Goal: Task Accomplishment & Management: Manage account settings

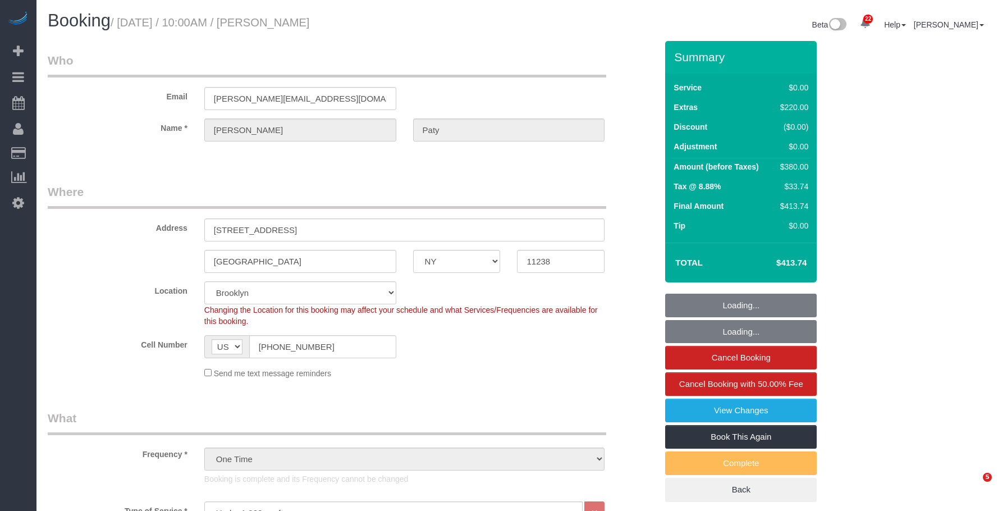
select select "NY"
select select "number:89"
select select "number:90"
select select "number:15"
select select "number:5"
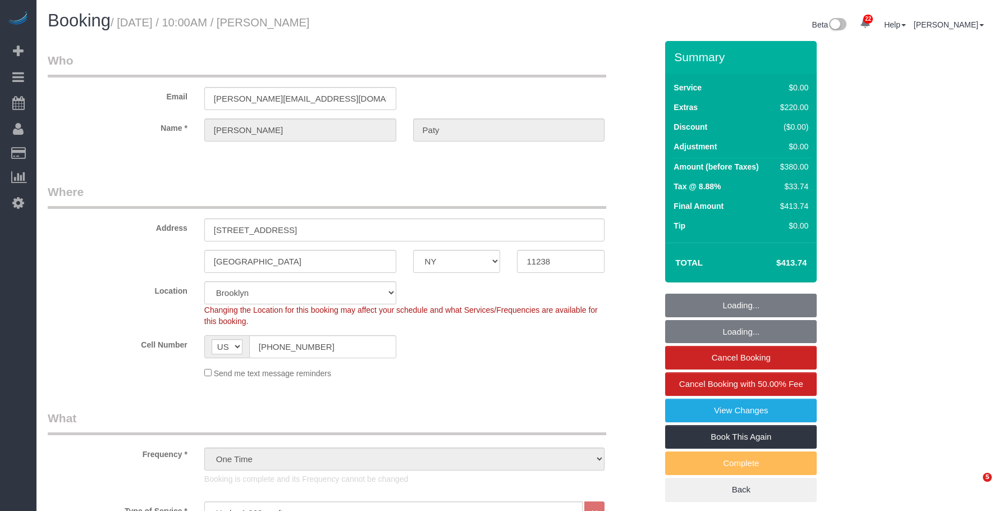
select select "object:1511"
select select "1"
select select "spot1"
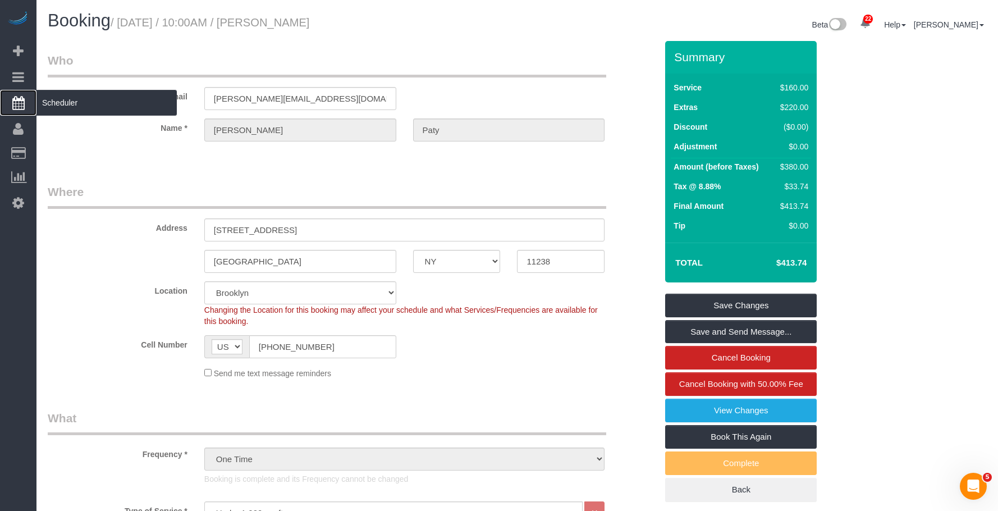
click at [93, 108] on span "Scheduler" at bounding box center [106, 103] width 140 height 26
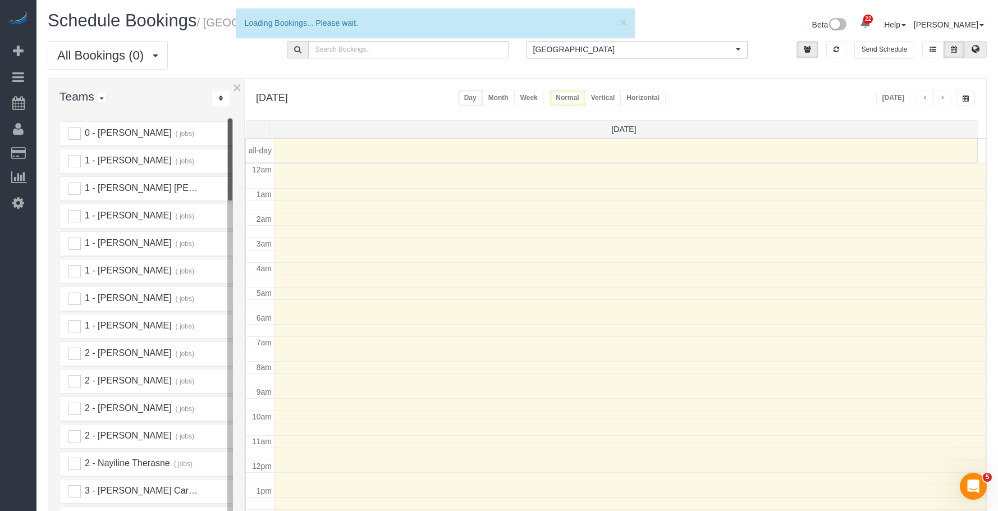
scroll to position [149, 0]
click at [978, 50] on icon at bounding box center [975, 48] width 8 height 7
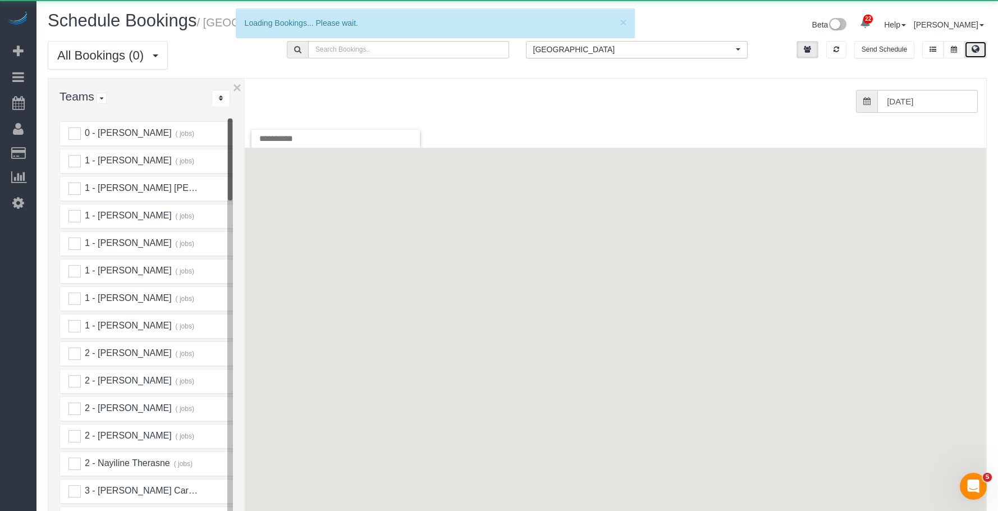
click at [609, 51] on span "[GEOGRAPHIC_DATA]" at bounding box center [633, 49] width 200 height 11
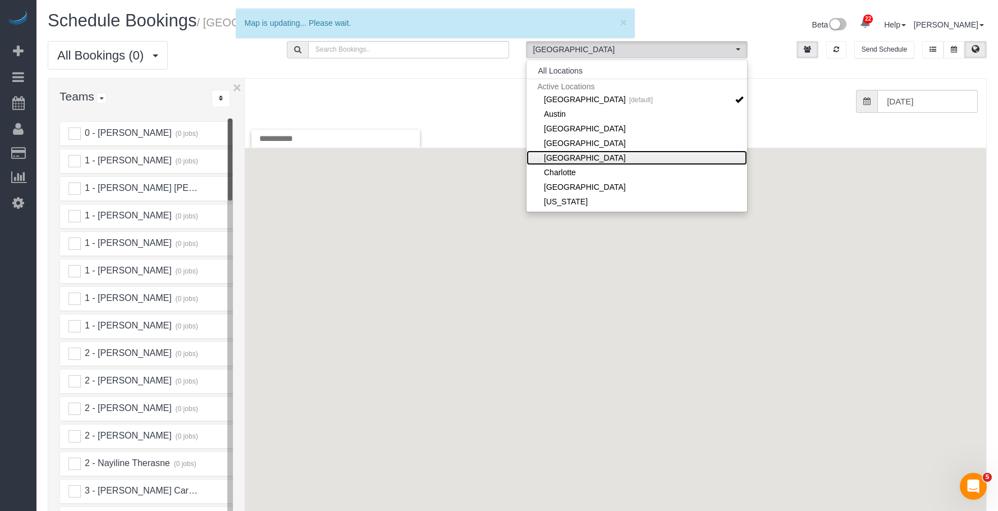
click at [603, 157] on link "[GEOGRAPHIC_DATA]" at bounding box center [636, 157] width 221 height 15
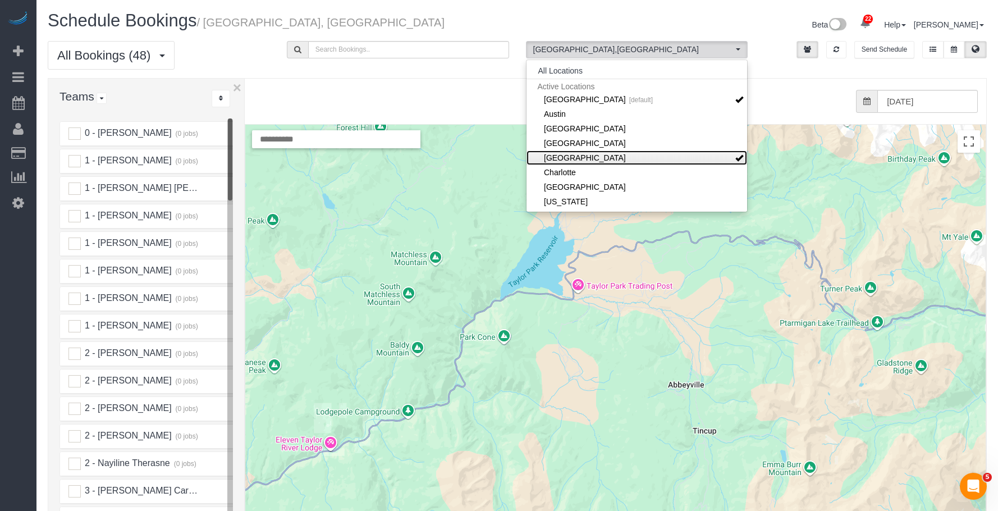
scroll to position [112, 0]
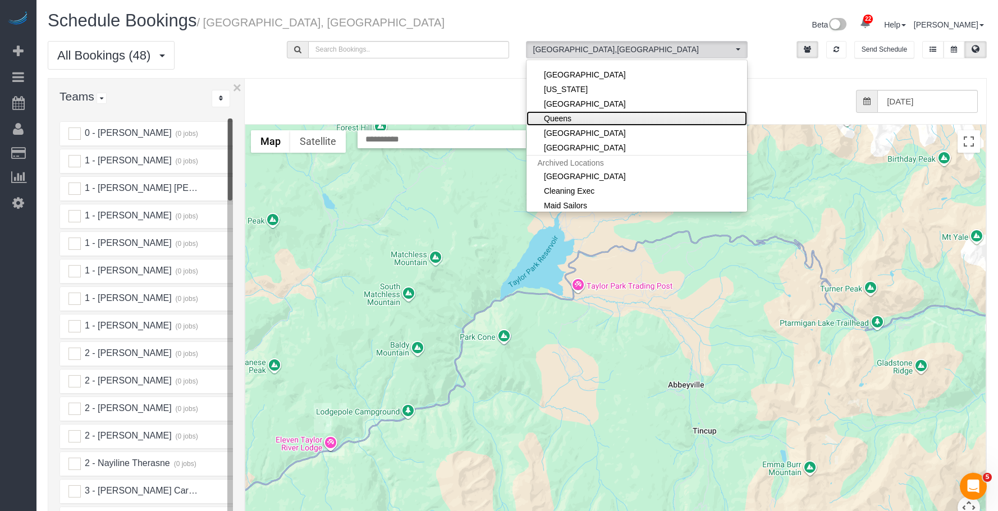
click at [604, 118] on link "Queens" at bounding box center [636, 118] width 221 height 15
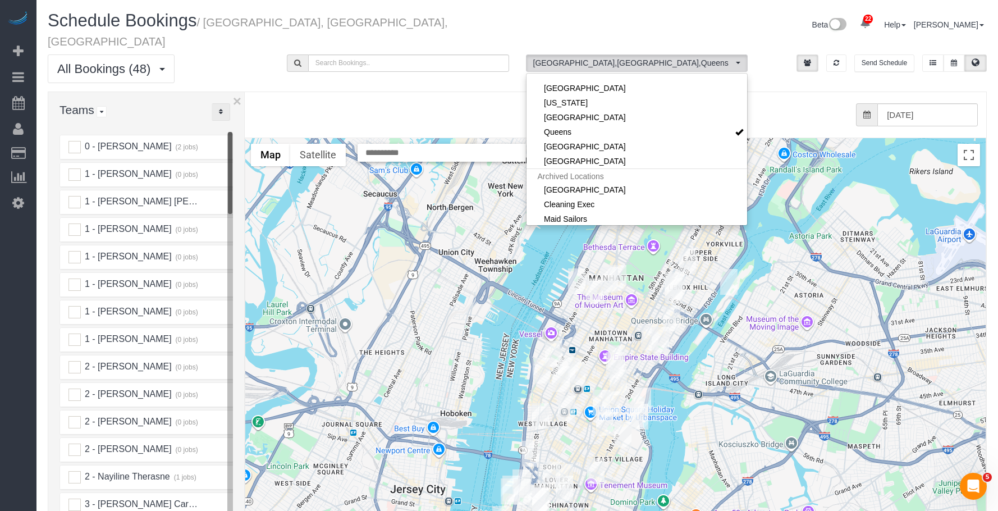
drag, startPoint x: 223, startPoint y: 102, endPoint x: 231, endPoint y: 135, distance: 34.7
click at [224, 103] on button "..." at bounding box center [221, 111] width 19 height 17
click at [249, 140] on link "A-Z" at bounding box center [256, 147] width 89 height 15
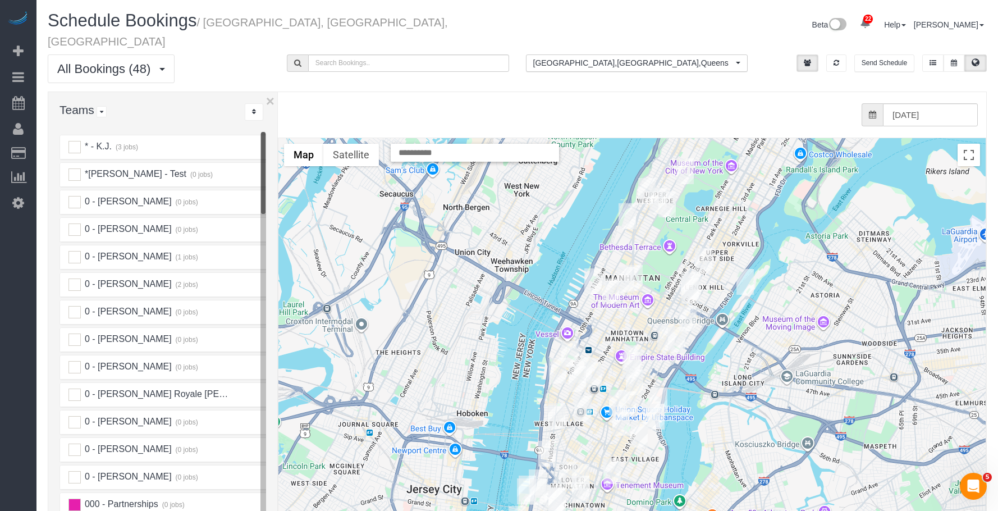
drag, startPoint x: 246, startPoint y: 123, endPoint x: 278, endPoint y: 126, distance: 32.1
click at [278, 126] on div at bounding box center [278, 342] width 4 height 500
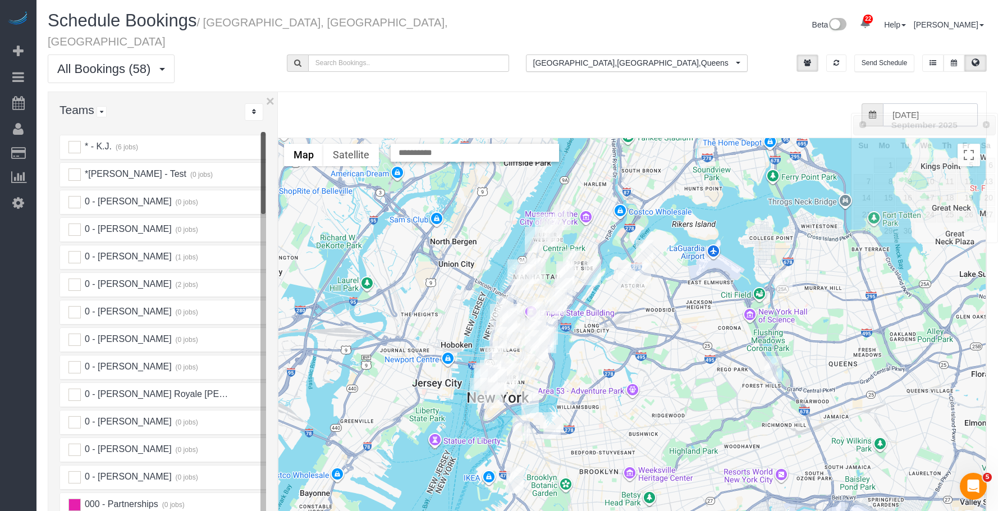
click at [924, 103] on input "[DATE]" at bounding box center [930, 114] width 95 height 23
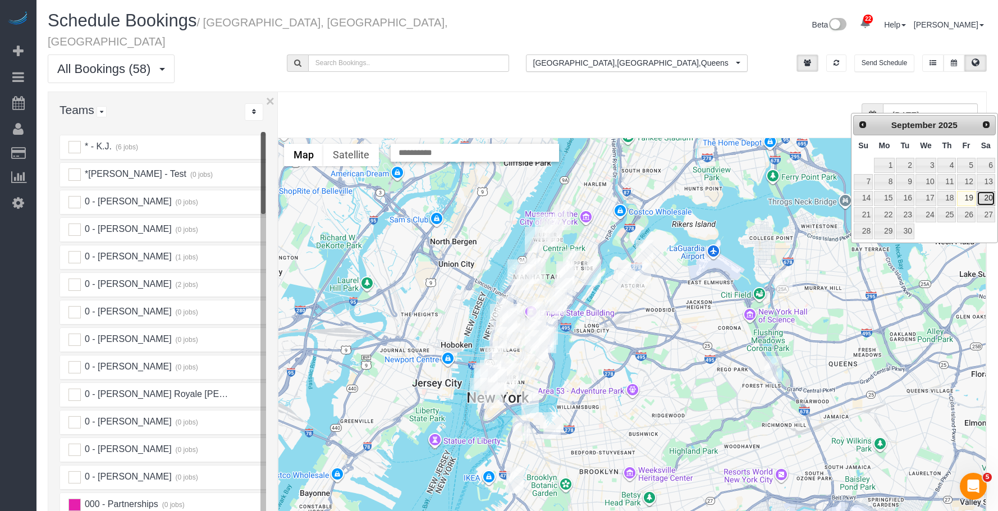
click at [989, 198] on link "20" at bounding box center [985, 198] width 19 height 15
type input "[DATE]"
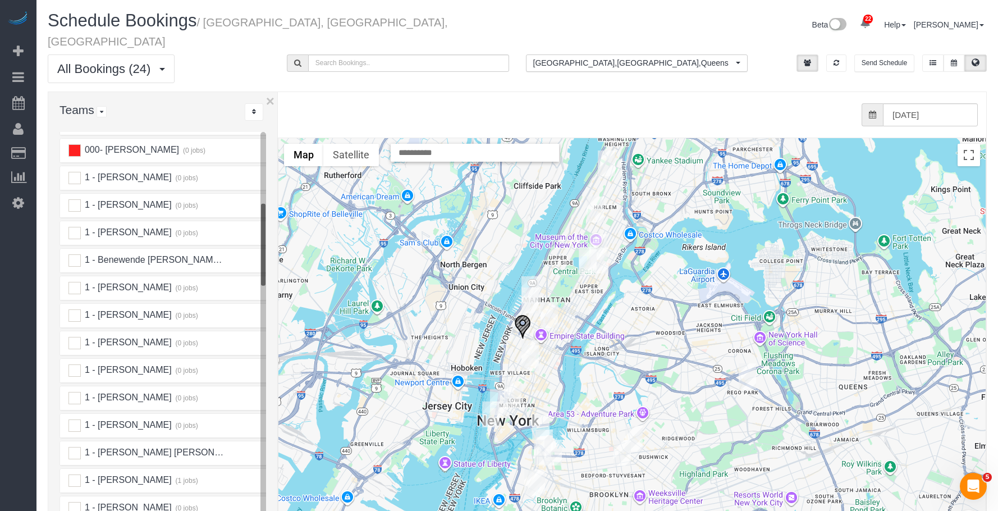
scroll to position [393, 0]
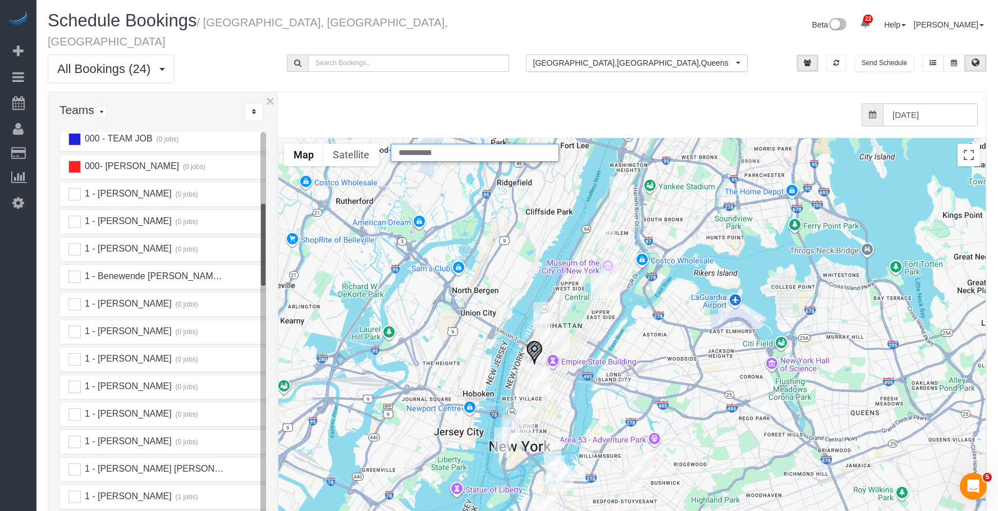
click at [452, 144] on input "text" at bounding box center [475, 153] width 168 height 18
paste input "**********"
type input "**********"
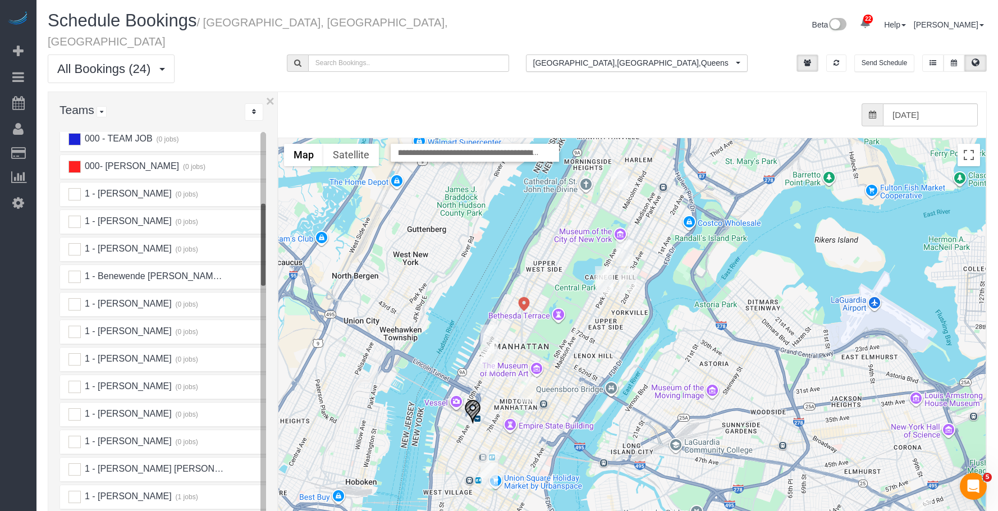
click at [473, 399] on img "09/20/2025 9:00AM - Madison Bloom - 349 West 30t St, 1, New York, NY 10001" at bounding box center [472, 411] width 17 height 25
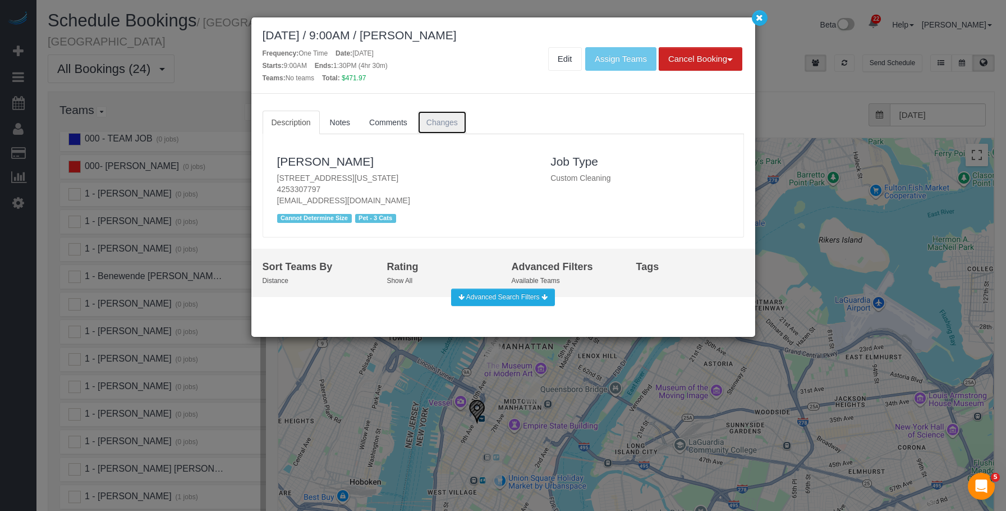
click at [426, 123] on span "Changes" at bounding box center [441, 122] width 31 height 9
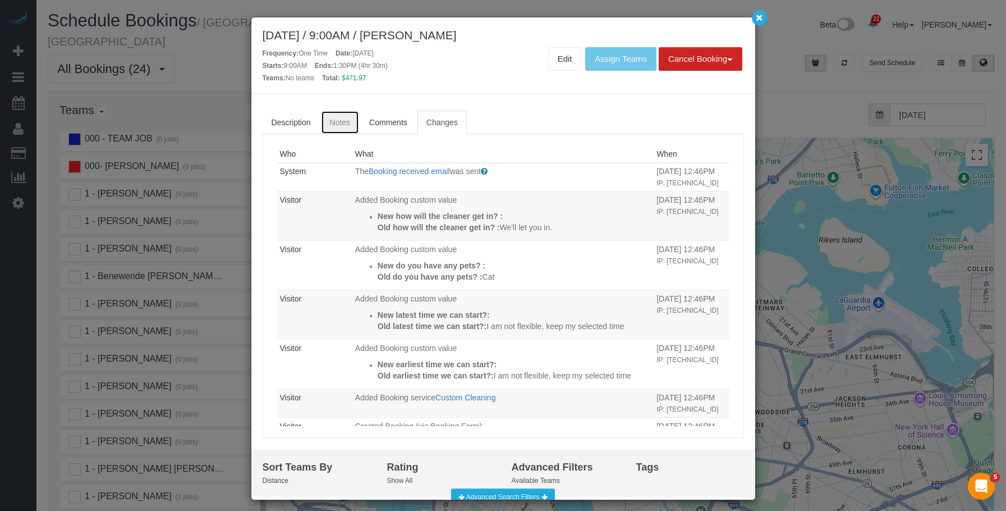
click at [325, 117] on link "Notes" at bounding box center [340, 123] width 39 height 24
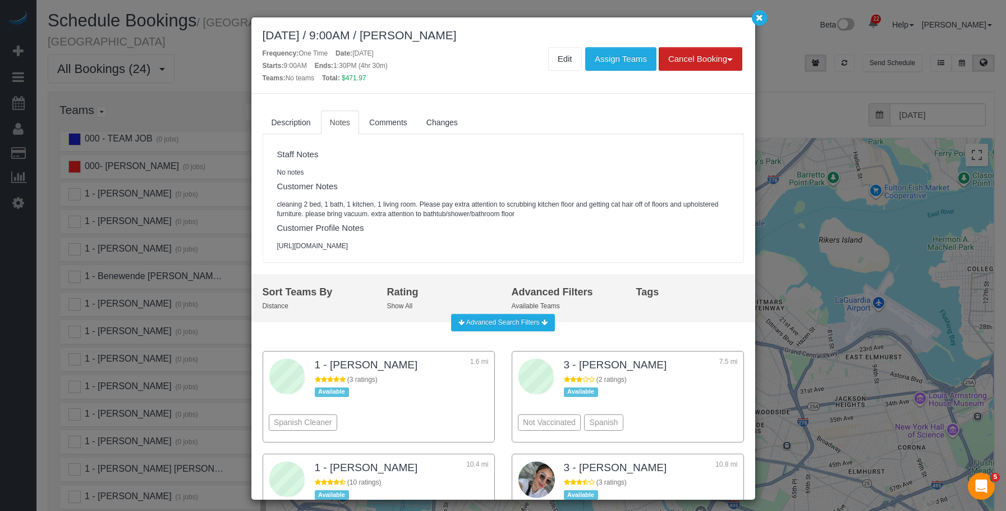
drag, startPoint x: 434, startPoint y: 36, endPoint x: 529, endPoint y: 33, distance: 95.5
click at [529, 33] on div "[DATE] / 9:00AM / [PERSON_NAME]" at bounding box center [503, 35] width 481 height 13
copy div "[PERSON_NAME]"
click at [760, 17] on icon "button" at bounding box center [759, 17] width 7 height 7
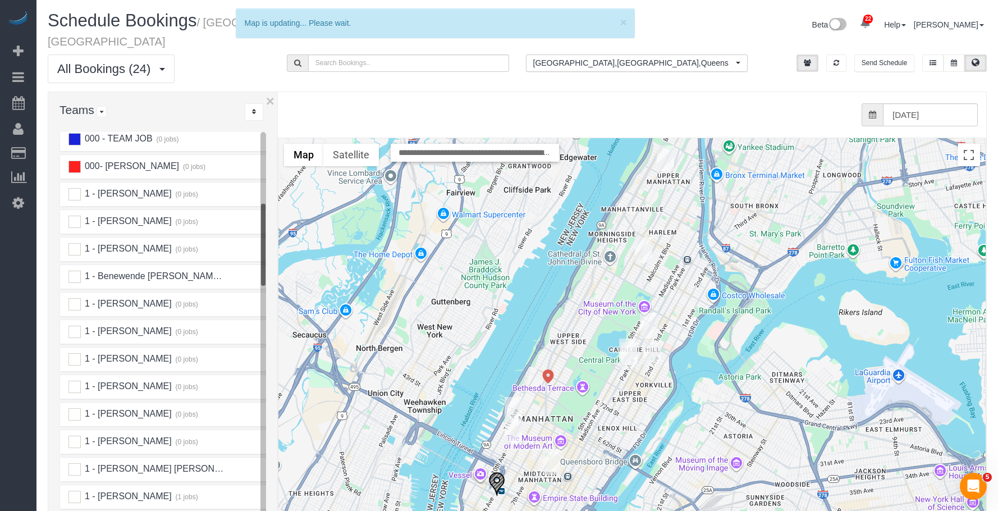
drag, startPoint x: 563, startPoint y: 271, endPoint x: 580, endPoint y: 305, distance: 37.9
click at [579, 305] on div at bounding box center [631, 362] width 707 height 448
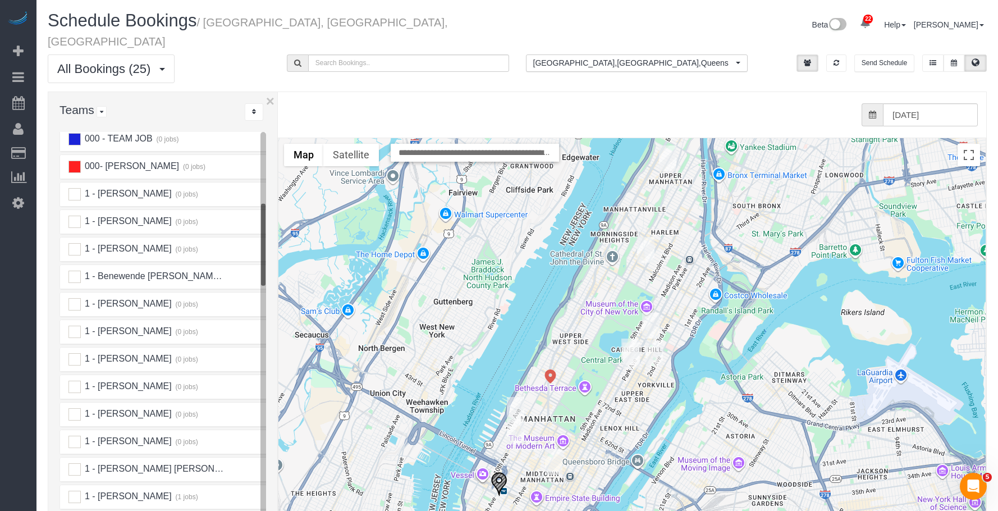
click at [518, 397] on img "09/20/2025 12:00PM - Zachary Hartmann - 550 West 54th Street, Apt. 1112, New Yo…" at bounding box center [515, 410] width 17 height 26
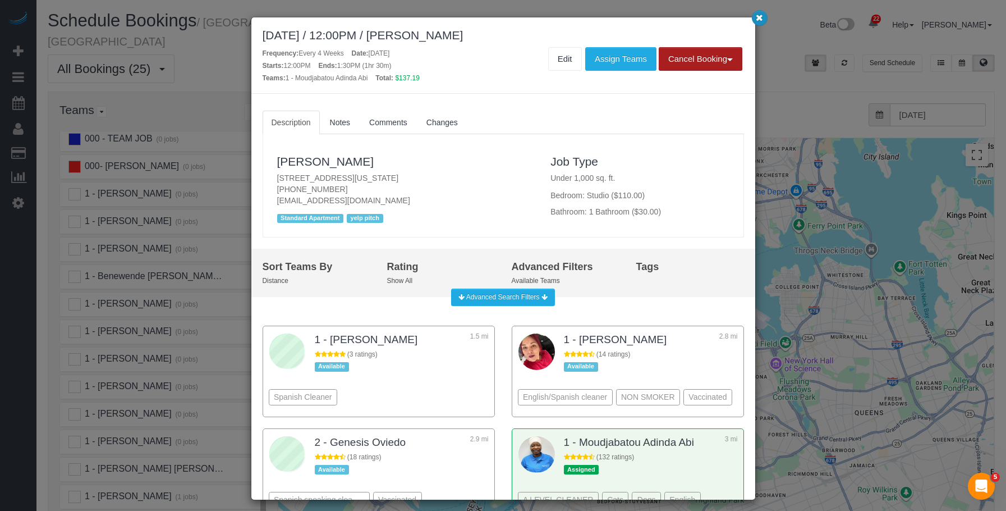
drag, startPoint x: 756, startPoint y: 13, endPoint x: 730, endPoint y: 25, distance: 28.9
click at [756, 14] on icon "button" at bounding box center [759, 17] width 7 height 7
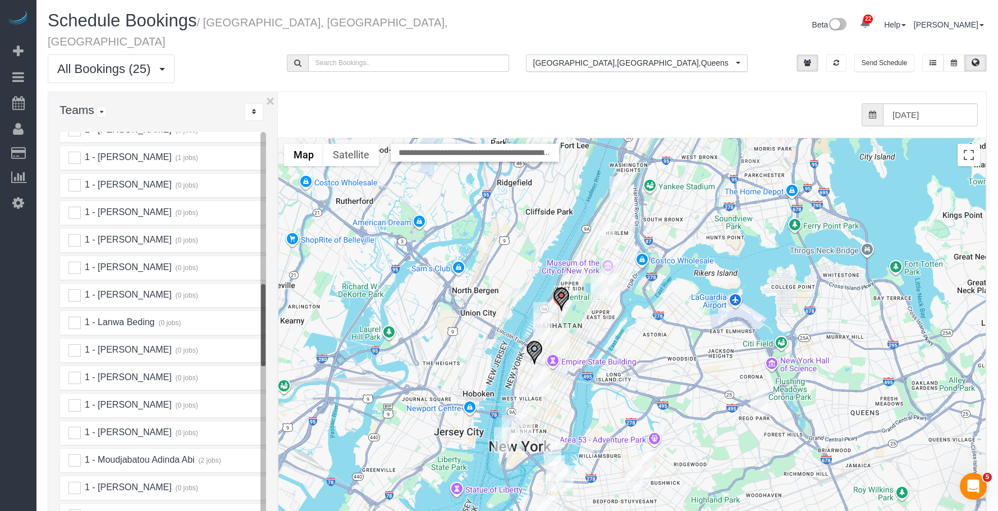
scroll to position [786, 0]
click at [76, 208] on ins at bounding box center [74, 214] width 12 height 12
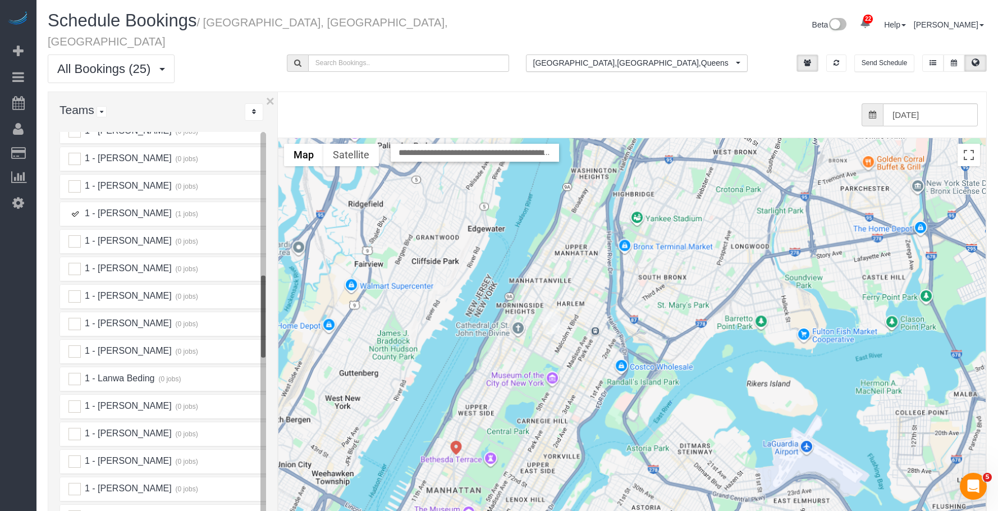
click at [551, 314] on img "09/20/2025 9:00AM - Adjua Thomas - 202 West 118th Street, Apt 5d, New York, NY …" at bounding box center [551, 321] width 17 height 26
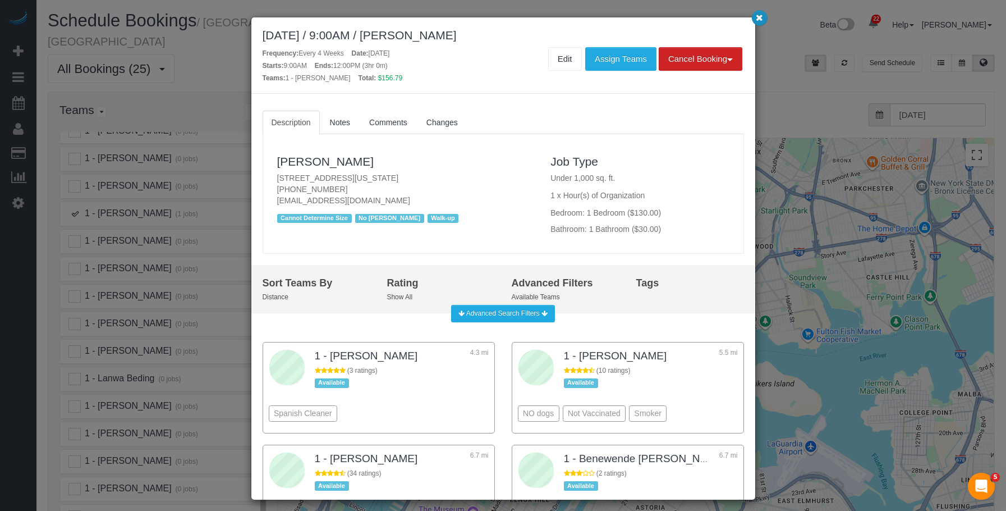
click at [756, 17] on icon "button" at bounding box center [759, 17] width 7 height 7
